Goal: Information Seeking & Learning: Learn about a topic

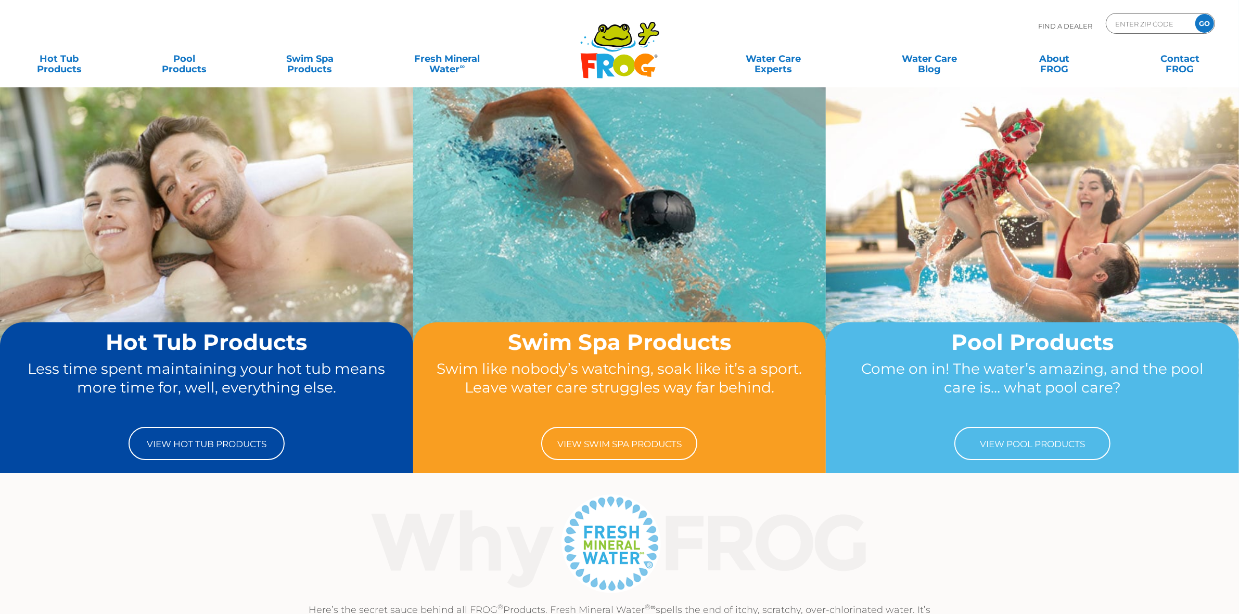
click at [1200, 24] on input "GO" at bounding box center [1204, 23] width 19 height 19
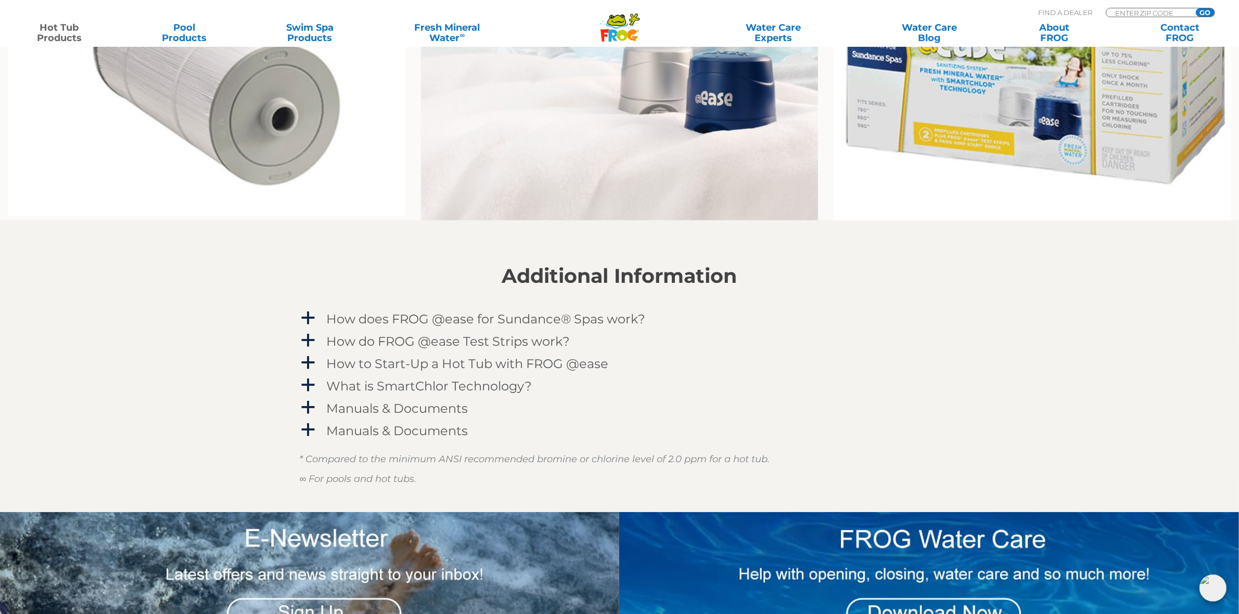
click at [608, 27] on icon ".st130{clip-path:url(#SVGID_2_);fill-rule:evenodd;clip-rule:evenodd;fill:#C3CC0…" at bounding box center [620, 27] width 40 height 29
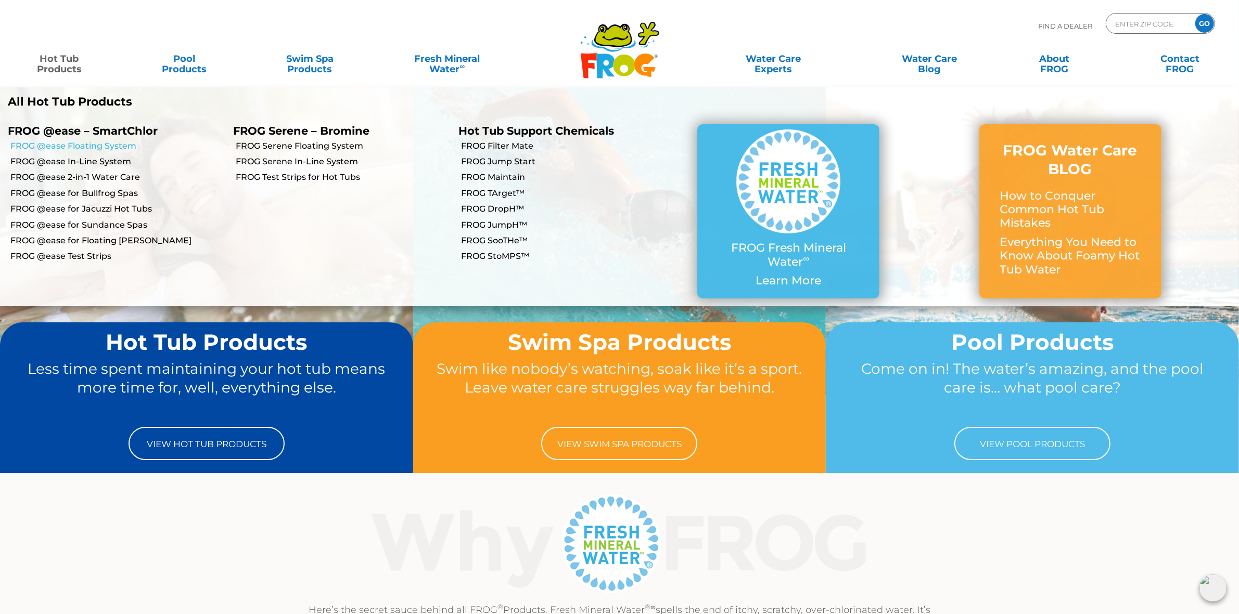
click at [116, 146] on link "FROG @ease Floating System" at bounding box center [117, 145] width 215 height 11
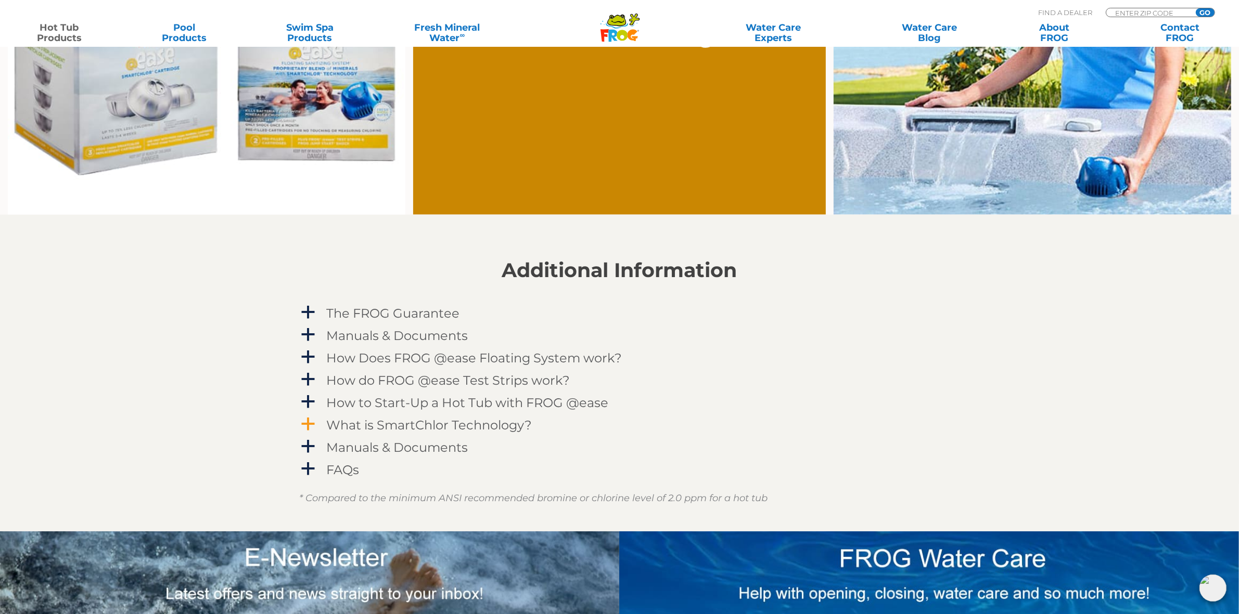
scroll to position [975, 0]
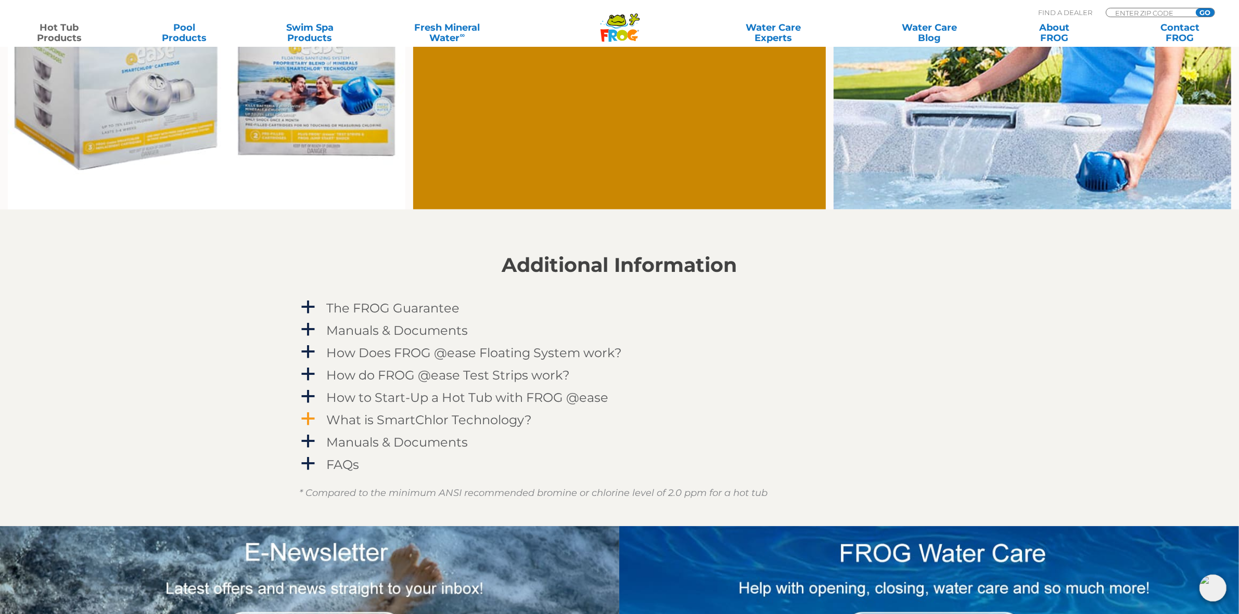
click at [446, 417] on h4 "What is SmartChlor Technology?" at bounding box center [429, 420] width 205 height 14
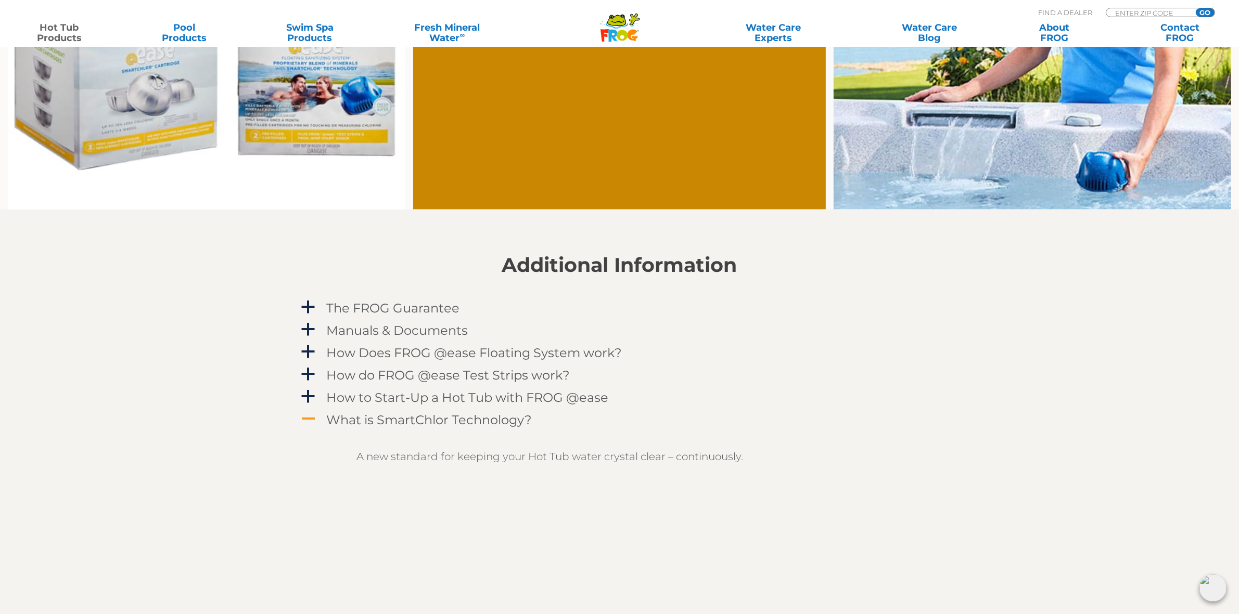
click at [342, 415] on h4 "What is SmartChlor Technology?" at bounding box center [429, 420] width 205 height 14
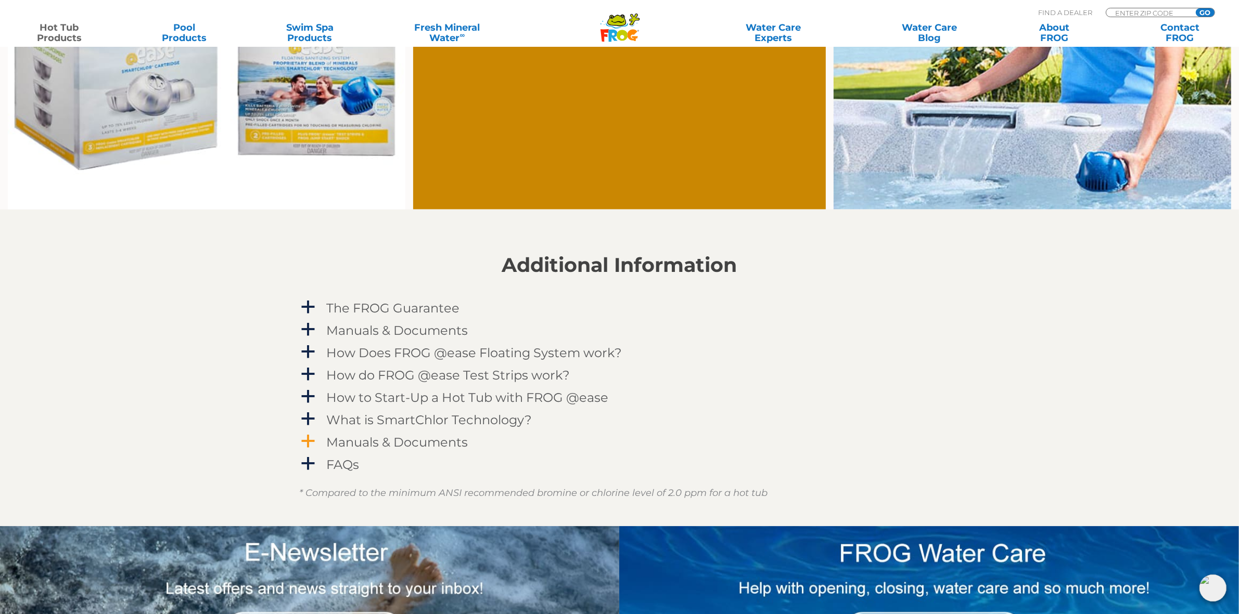
click at [414, 440] on h4 "Manuals & Documents" at bounding box center [397, 442] width 141 height 14
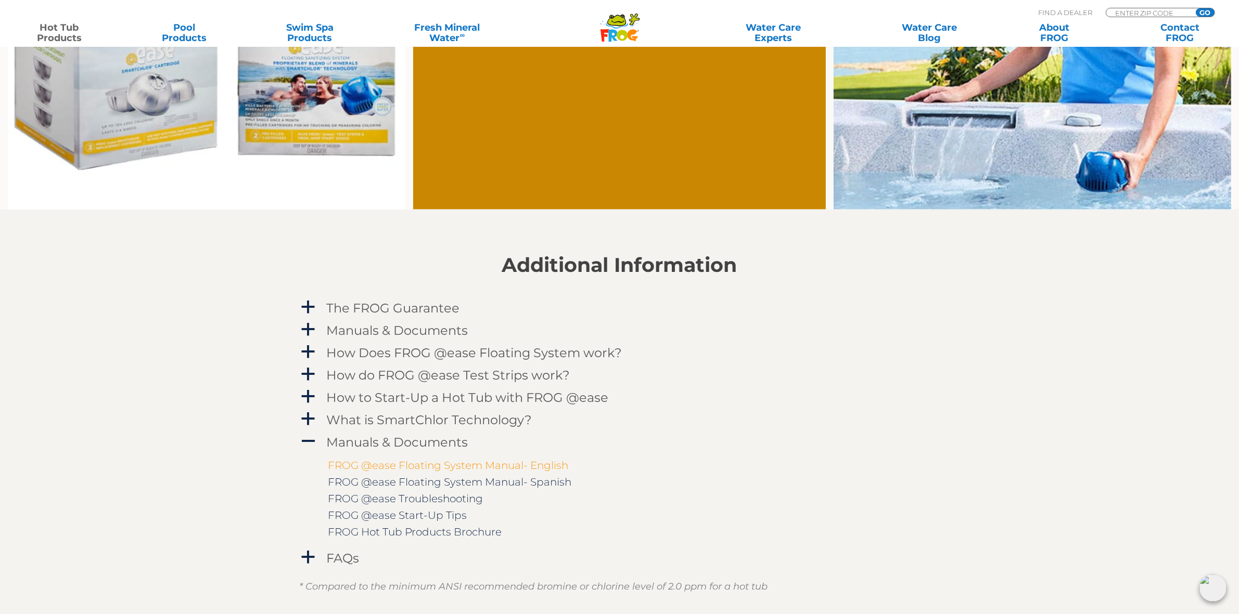
click at [435, 461] on link "FROG @ease Floating System Manual- English" at bounding box center [448, 465] width 240 height 12
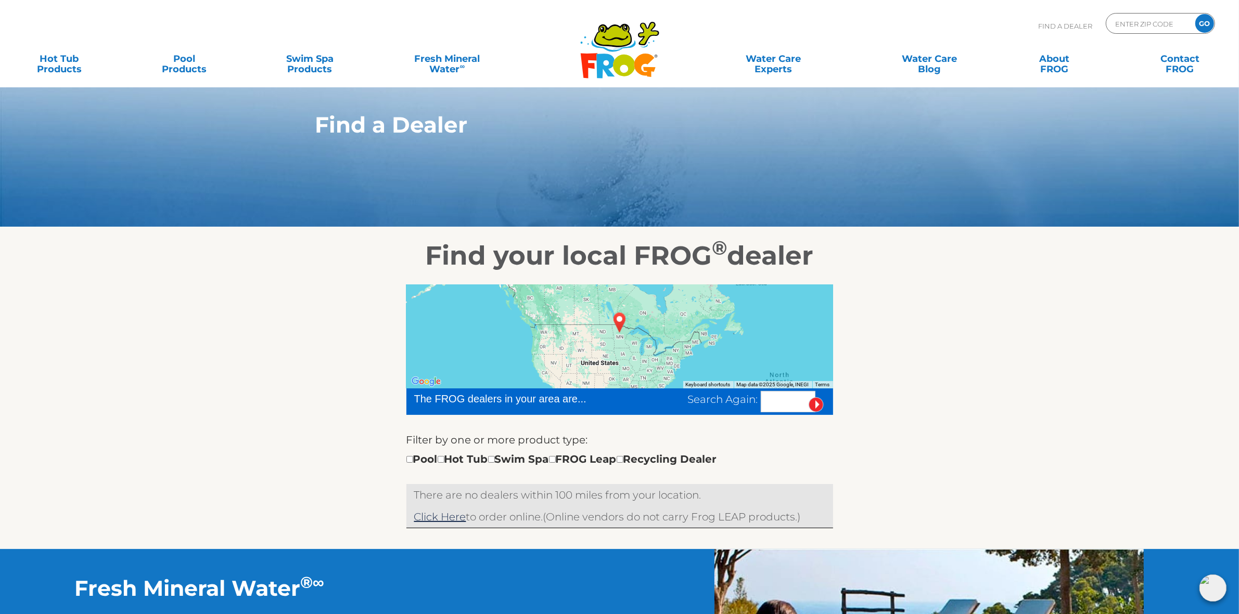
click at [989, 315] on section "Find your local FROG ® dealer ← Move left → Move right ↑ Move up ↓ Move down + …" at bounding box center [619, 388] width 1239 height 322
drag, startPoint x: 1002, startPoint y: 331, endPoint x: 994, endPoint y: 326, distance: 9.8
click at [1002, 330] on section "Find your local FROG ® dealer ← Move left → Move right ↑ Move up ↓ Move down + …" at bounding box center [619, 388] width 1239 height 322
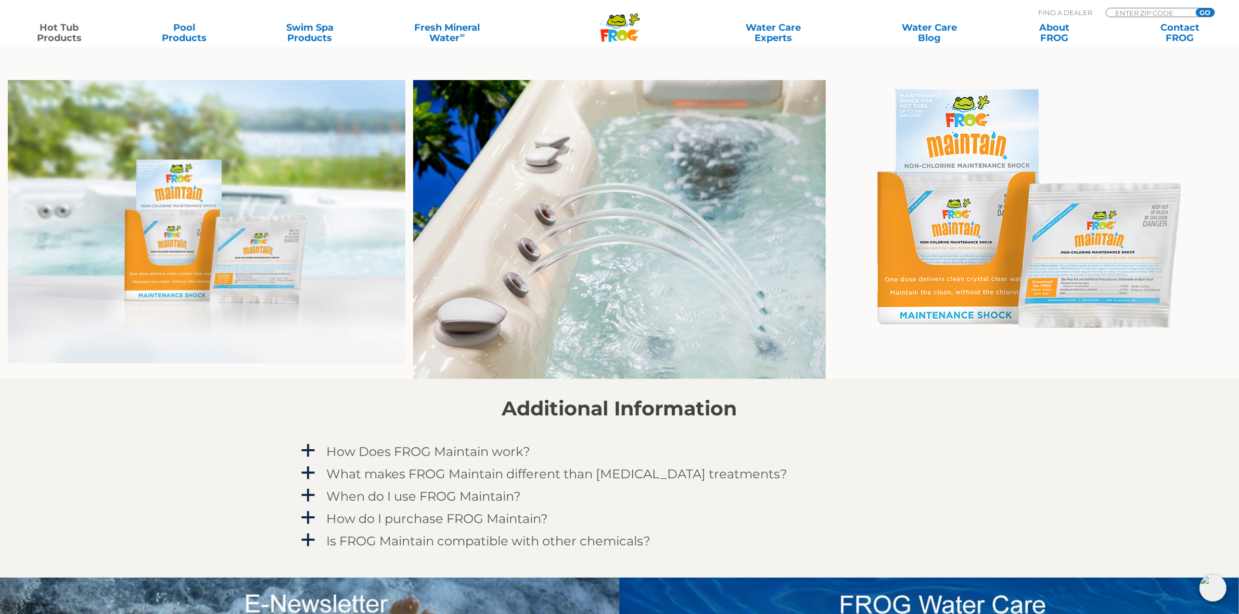
scroll to position [650, 0]
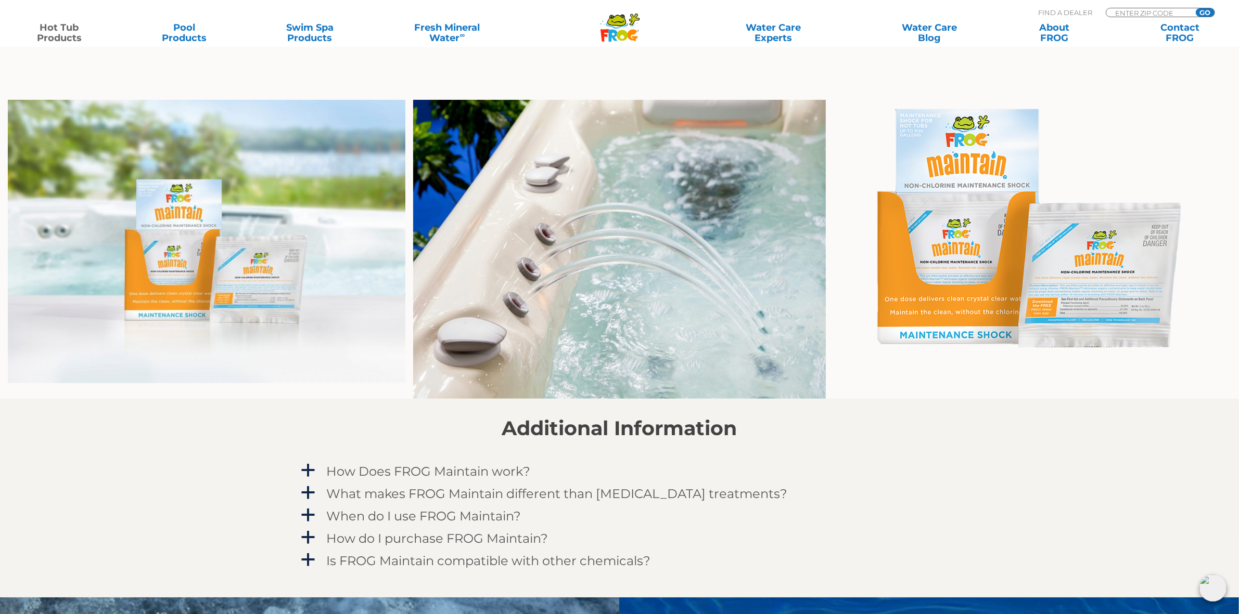
click at [892, 458] on div "Additional Information a How Does FROG Maintain work? FROG Maintain is a non-ch…" at bounding box center [620, 494] width 640 height 154
click at [911, 508] on link "a When do I use FROG Maintain?" at bounding box center [620, 516] width 640 height 19
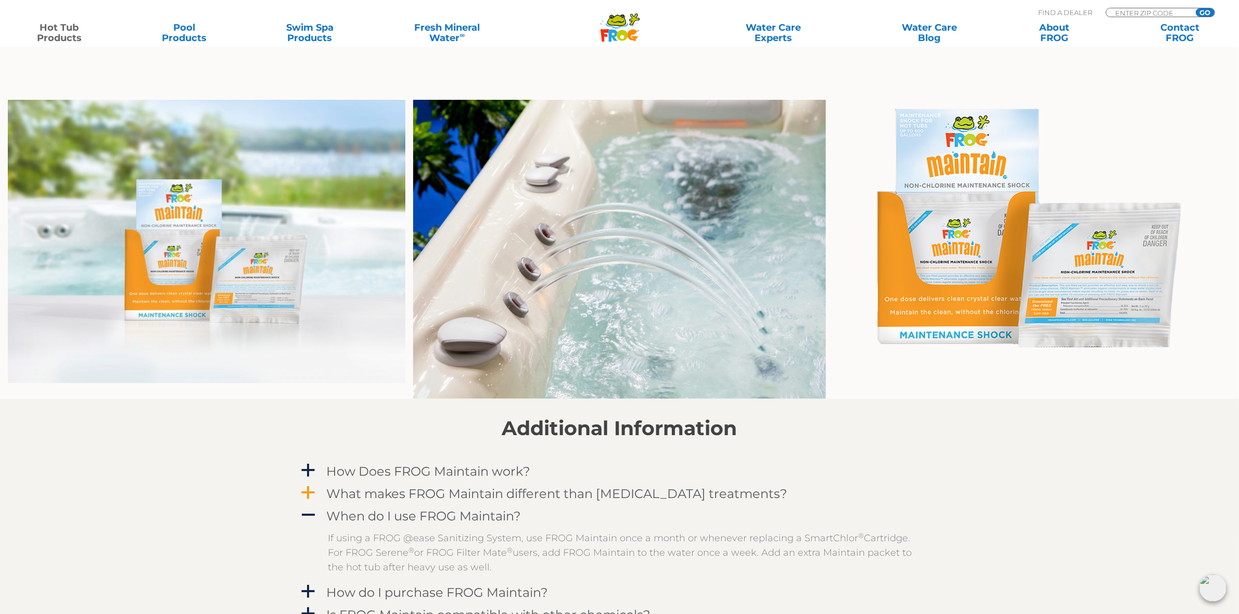
click at [935, 495] on link "a What makes FROG Maintain different than other shock treatments?" at bounding box center [620, 493] width 640 height 19
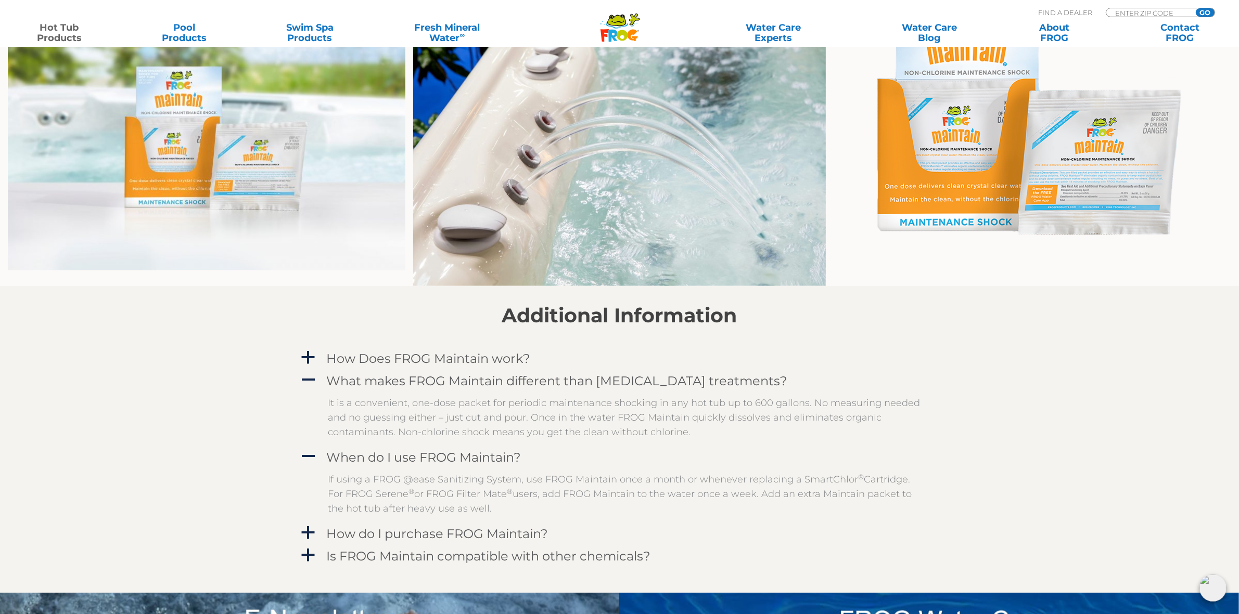
scroll to position [780, 0]
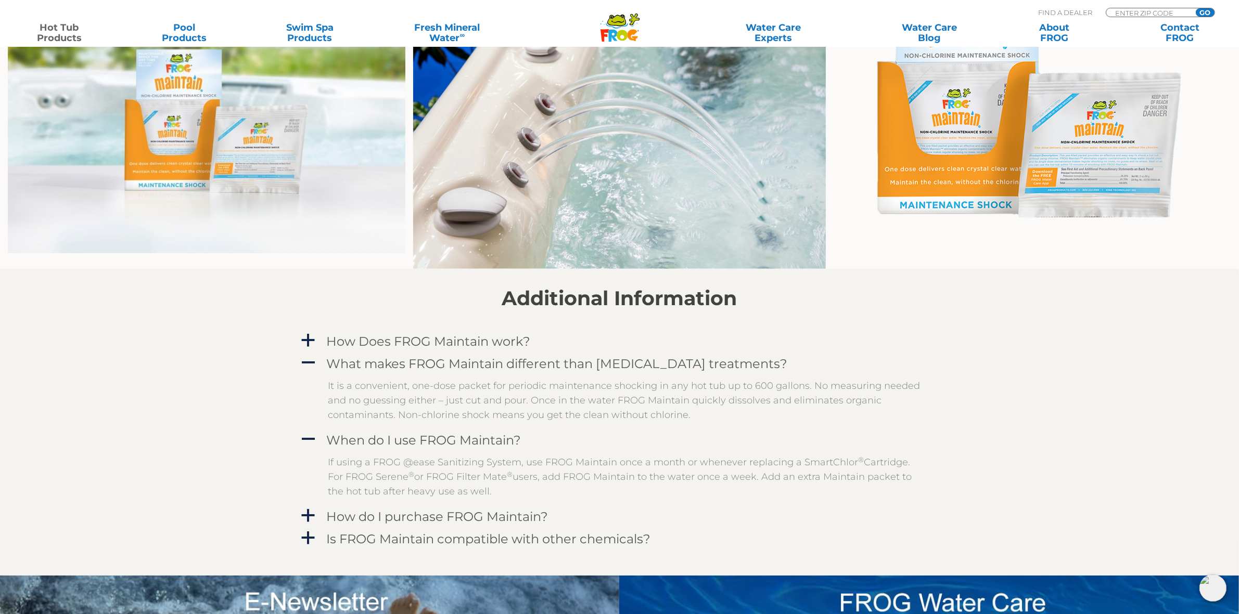
click at [1095, 442] on section "Additional Information a How Does FROG Maintain work? FROG Maintain is a non-ch…" at bounding box center [619, 422] width 1239 height 307
click at [1031, 428] on section "Additional Information a How Does FROG Maintain work? FROG Maintain is a non-ch…" at bounding box center [619, 422] width 1239 height 307
click at [1038, 415] on section "Additional Information a How Does FROG Maintain work? FROG Maintain is a non-ch…" at bounding box center [619, 422] width 1239 height 307
click at [1047, 386] on section "Additional Information a How Does FROG Maintain work? FROG Maintain is a non-ch…" at bounding box center [619, 422] width 1239 height 307
